Goal: Task Accomplishment & Management: Use online tool/utility

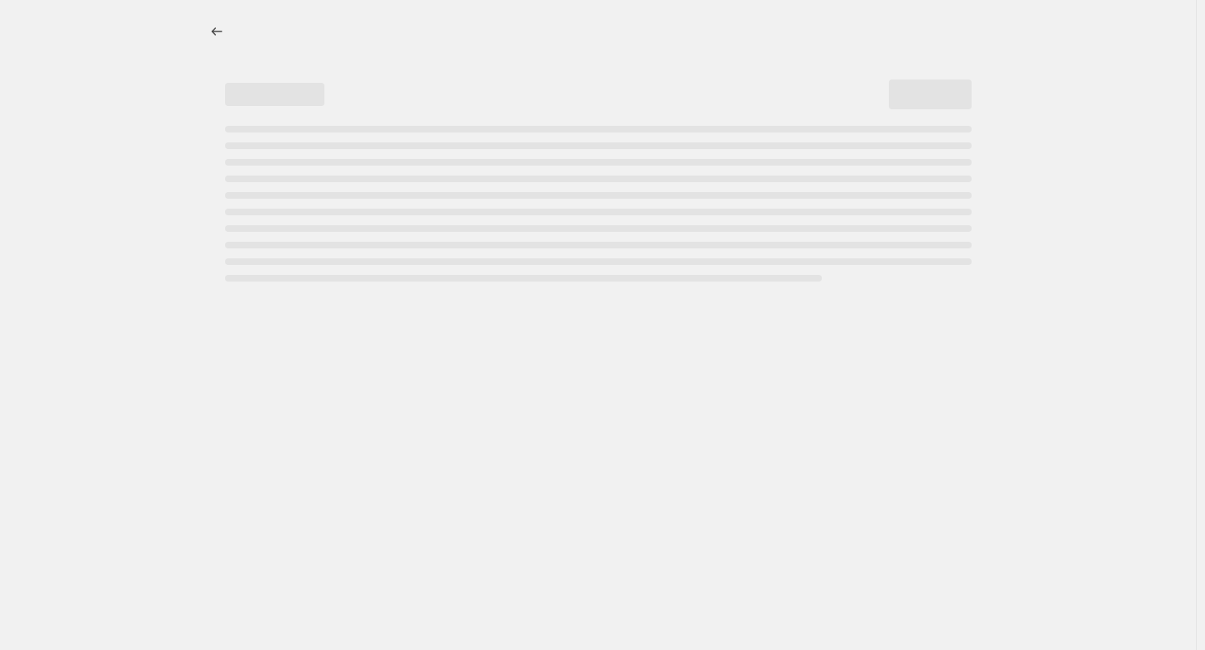
select select "product_status"
select select "inventory_quantity"
select select ">"
select select "vendor"
select select "not_equal"
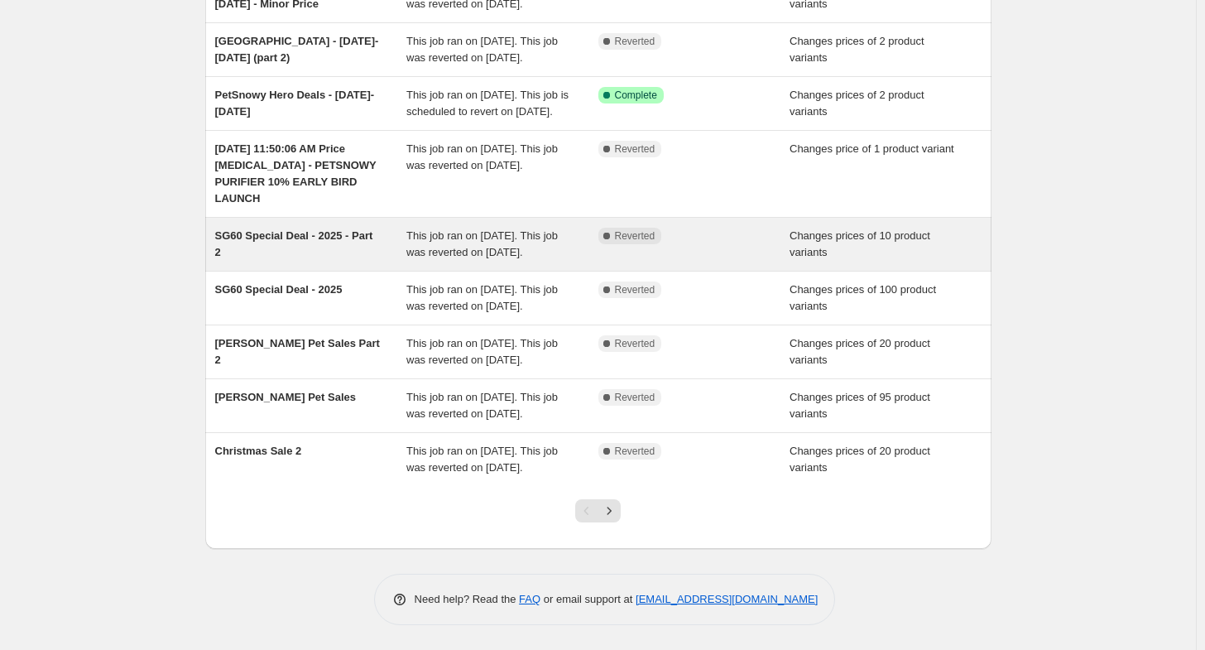
scroll to position [331, 0]
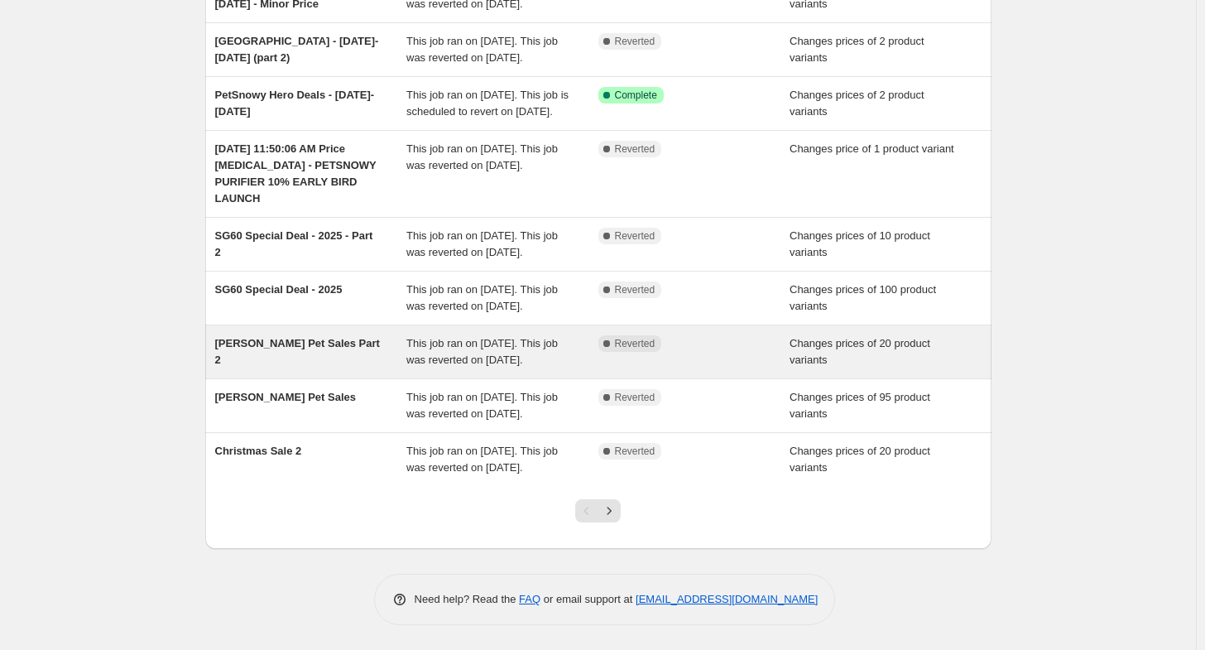
click at [335, 351] on span "[PERSON_NAME] Pet Sales Part 2" at bounding box center [297, 351] width 165 height 29
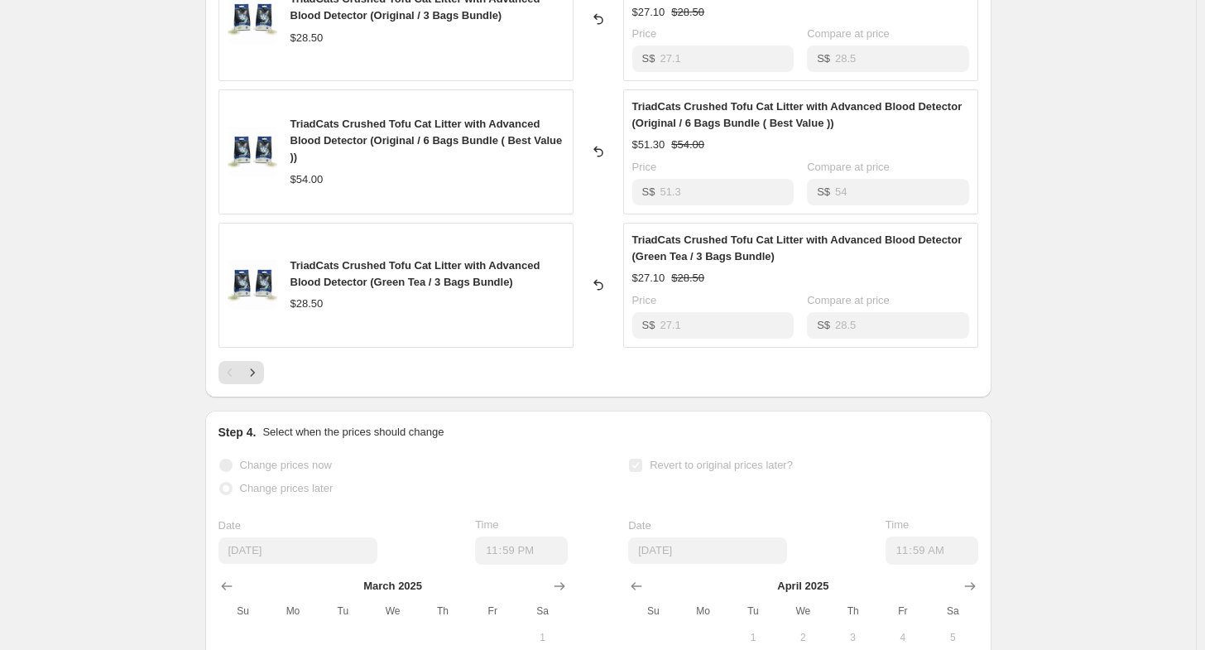
scroll to position [1076, 0]
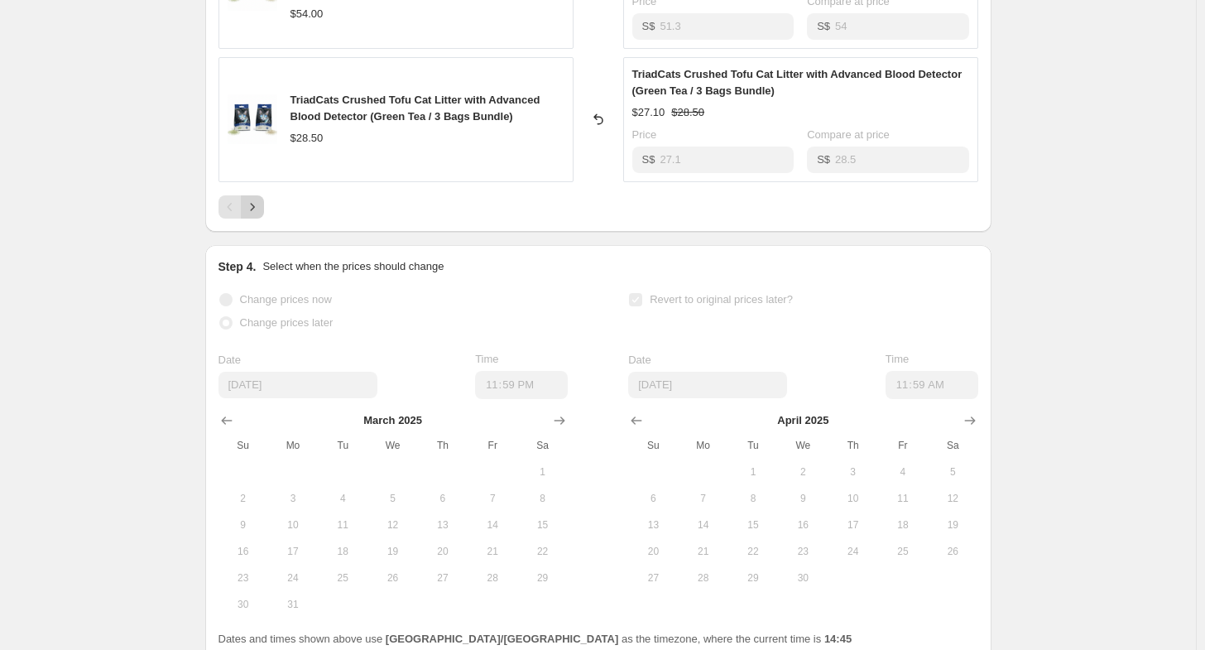
click at [253, 204] on icon "Next" at bounding box center [252, 207] width 17 height 17
